Goal: Task Accomplishment & Management: Manage account settings

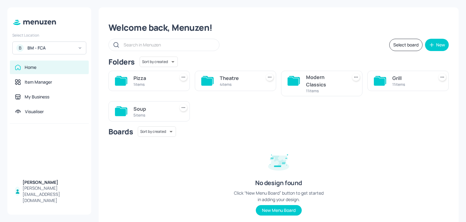
click at [223, 88] on div "Theatre 4 items" at bounding box center [239, 81] width 39 height 15
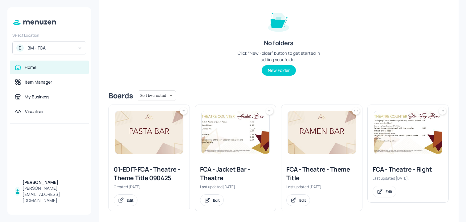
scroll to position [74, 0]
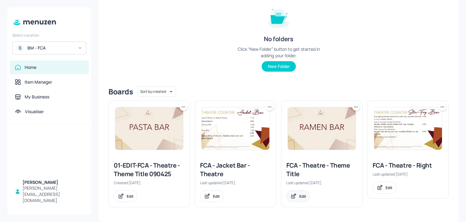
click at [296, 199] on div "Edit" at bounding box center [298, 197] width 24 height 12
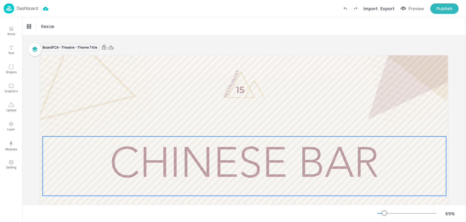
click at [282, 164] on span "Chinese Bar" at bounding box center [244, 166] width 269 height 43
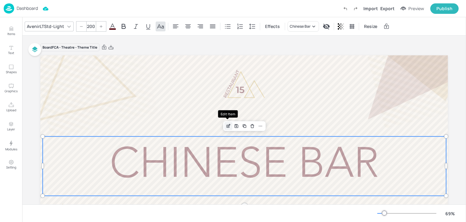
click at [228, 124] on icon "Edit Item" at bounding box center [229, 125] width 2 height 2
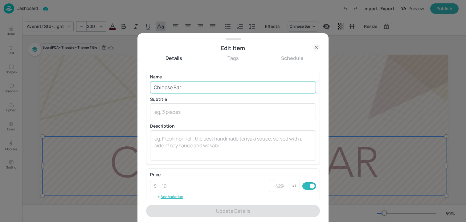
click at [161, 90] on input "Chinese Bar" at bounding box center [233, 87] width 166 height 12
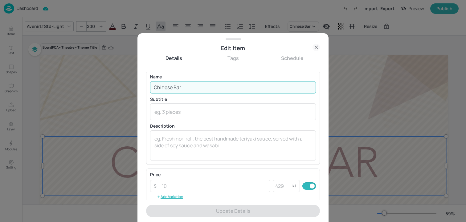
click at [161, 90] on input "Chinese Bar" at bounding box center [233, 87] width 166 height 12
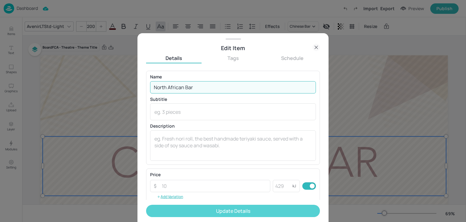
type input "North African Bar"
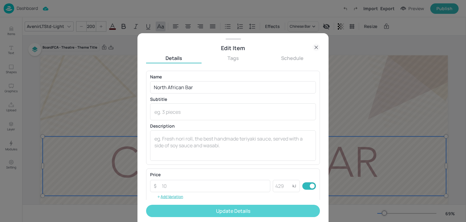
click at [202, 213] on button "Update Details" at bounding box center [233, 211] width 174 height 12
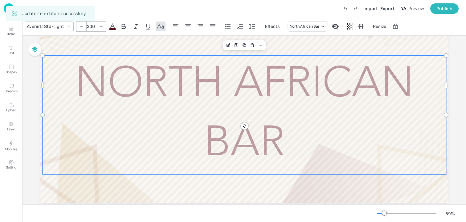
scroll to position [8, 0]
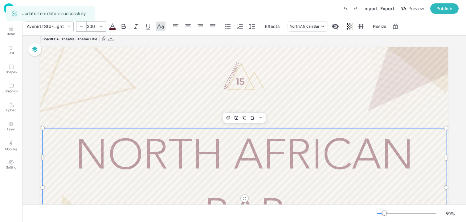
click at [133, 122] on div at bounding box center [243, 161] width 407 height 229
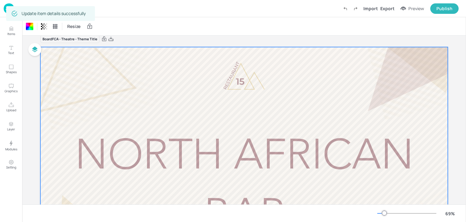
scroll to position [0, 0]
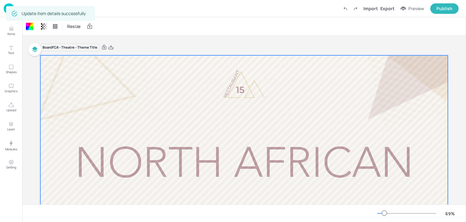
click at [4, 9] on img at bounding box center [9, 8] width 10 height 10
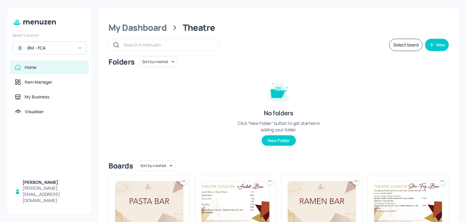
scroll to position [74, 0]
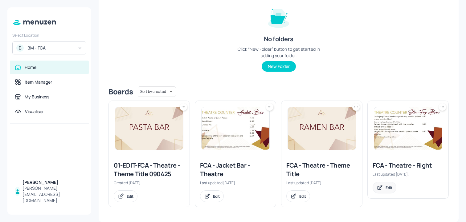
click at [378, 192] on div "Edit" at bounding box center [385, 188] width 24 height 12
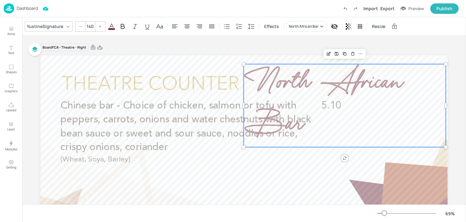
click at [312, 88] on span "North African Bar" at bounding box center [323, 106] width 158 height 92
drag, startPoint x: 444, startPoint y: 105, endPoint x: 466, endPoint y: 102, distance: 22.0
click at [466, 103] on div "Items Text Shapes Graphics Upload Layer Modules Setting Items 104 Add Integrate…" at bounding box center [233, 111] width 466 height 222
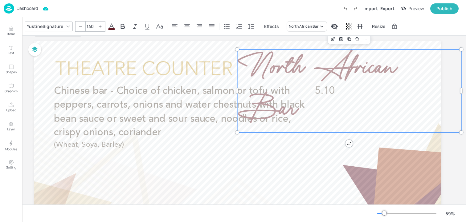
scroll to position [9, 7]
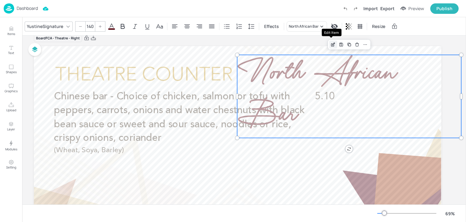
click at [332, 47] on div "Edit Item" at bounding box center [333, 45] width 8 height 8
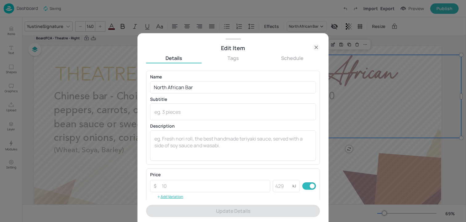
click at [315, 43] on div "Edit Item" at bounding box center [232, 45] width 191 height 14
click at [313, 47] on icon at bounding box center [315, 47] width 7 height 7
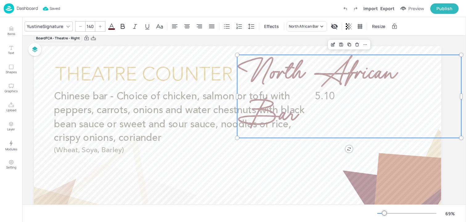
click at [80, 26] on icon at bounding box center [81, 27] width 4 height 4
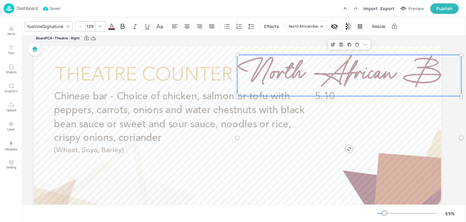
click at [80, 26] on icon at bounding box center [81, 27] width 4 height 4
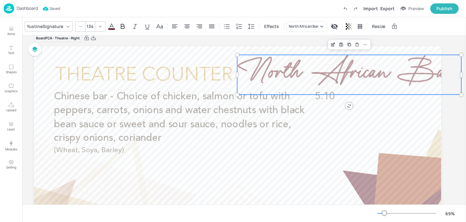
click at [80, 26] on icon at bounding box center [81, 27] width 4 height 4
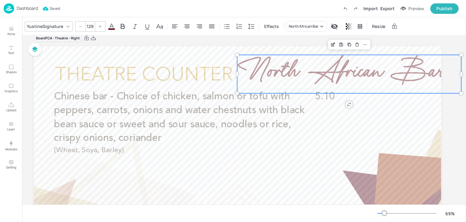
click at [80, 26] on icon at bounding box center [81, 27] width 4 height 4
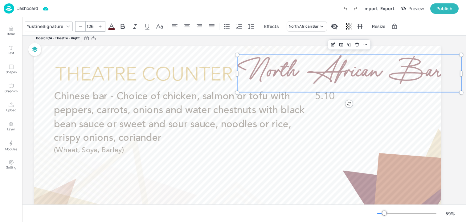
click at [80, 26] on icon at bounding box center [81, 27] width 4 height 4
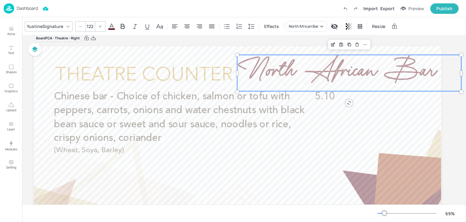
type input "121"
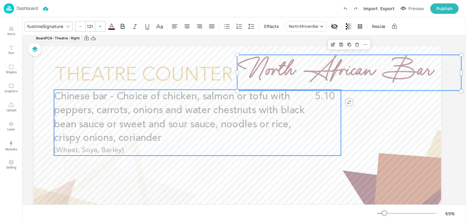
click at [212, 130] on p "Chinese bar - Choice of chicken, salmon or tofu with peppers, carrots, onions a…" at bounding box center [183, 118] width 258 height 56
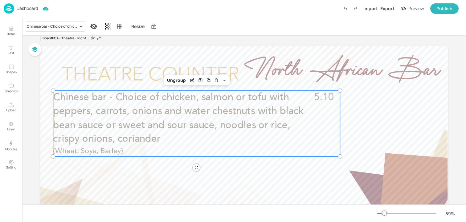
scroll to position [9, 0]
click at [192, 81] on icon "Edit Item" at bounding box center [192, 80] width 5 height 5
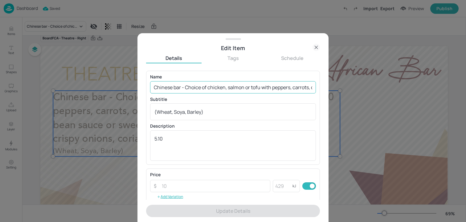
click at [272, 92] on input "Chinese bar - Choice of chicken, salmon or tofu with peppers, carrots, onions a…" at bounding box center [233, 87] width 166 height 12
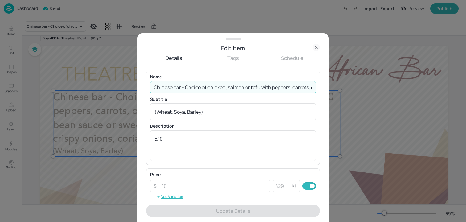
click at [272, 92] on input "Chinese bar - Choice of chicken, salmon or tofu with peppers, carrots, onions a…" at bounding box center [233, 87] width 166 height 12
paste input "oice of spiced chicken, pulled lamb or black beans served with a choice giant o…"
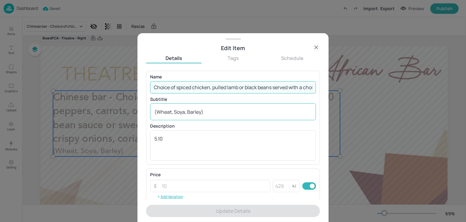
scroll to position [0, 295]
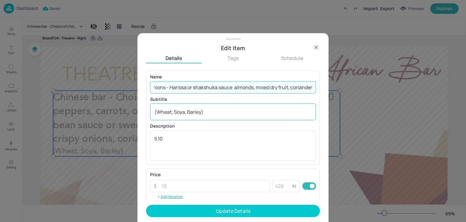
type input "Choice of spiced chicken, pulled lamb or black beans served with a choice giant…"
click at [219, 114] on textarea "(Wheat, Soya, Barley)" at bounding box center [232, 112] width 157 height 7
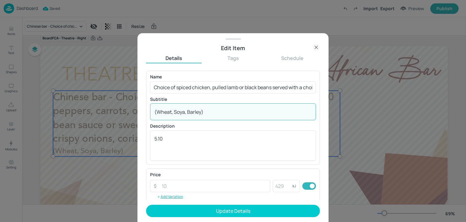
click at [219, 114] on textarea "(Wheat, Soya, Barley)" at bounding box center [232, 112] width 157 height 7
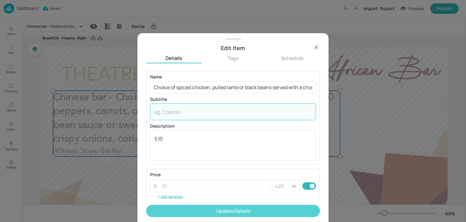
click at [212, 214] on button "Update Details" at bounding box center [233, 211] width 174 height 12
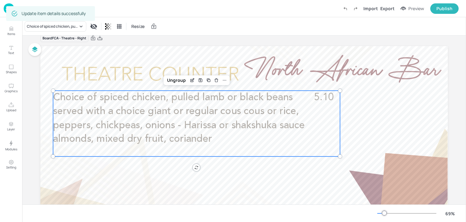
click at [193, 203] on div at bounding box center [243, 160] width 407 height 229
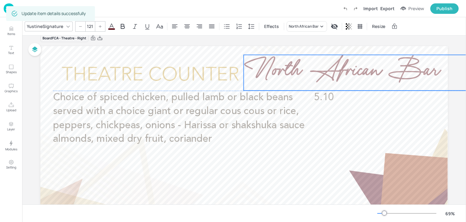
click at [282, 77] on span "North African Bar" at bounding box center [341, 72] width 195 height 43
click at [81, 26] on icon at bounding box center [81, 27] width 4 height 4
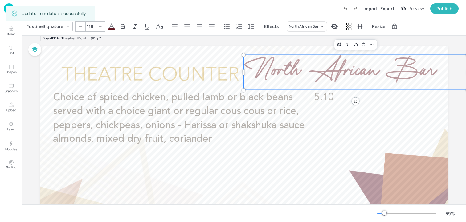
click at [81, 26] on icon at bounding box center [81, 27] width 4 height 4
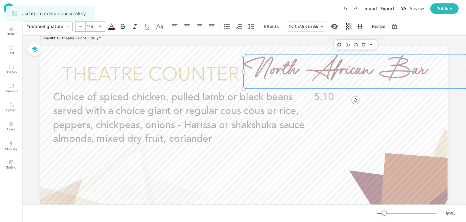
click at [81, 26] on icon at bounding box center [81, 27] width 4 height 4
type input "112"
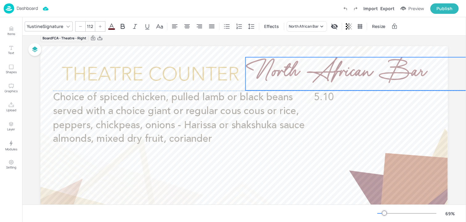
click at [307, 68] on span "North African Bar" at bounding box center [336, 74] width 180 height 40
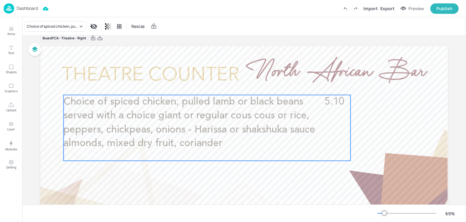
drag, startPoint x: 231, startPoint y: 130, endPoint x: 241, endPoint y: 135, distance: 11.3
click at [241, 135] on span "Choice of spiced chicken, pulled lamb or black beans served with a choice giant…" at bounding box center [189, 123] width 252 height 52
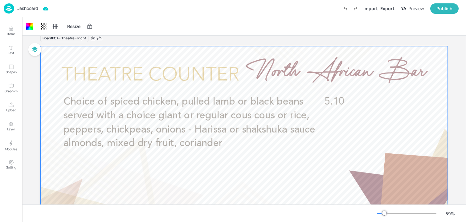
click at [387, 12] on div "Import Export Preview Publish" at bounding box center [399, 8] width 119 height 10
click at [387, 10] on div "Export" at bounding box center [387, 8] width 14 height 6
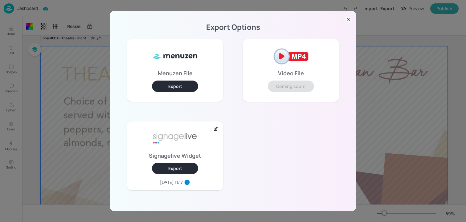
click at [187, 165] on button "Export" at bounding box center [175, 168] width 46 height 11
click at [347, 22] on icon at bounding box center [348, 20] width 6 height 6
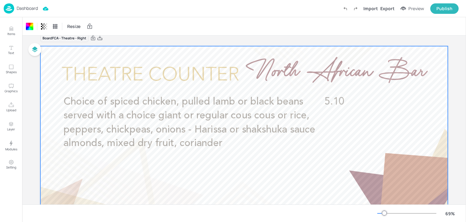
click at [34, 12] on div "Dashboard" at bounding box center [21, 8] width 34 height 10
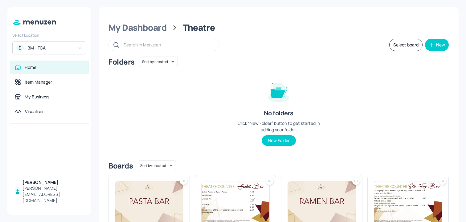
click at [146, 34] on div "My Dashboard Theatre Select board New Folders Sort by created id ​ No folders C…" at bounding box center [279, 151] width 360 height 289
click at [145, 28] on div "My Dashboard" at bounding box center [137, 27] width 58 height 11
